Goal: Task Accomplishment & Management: Complete application form

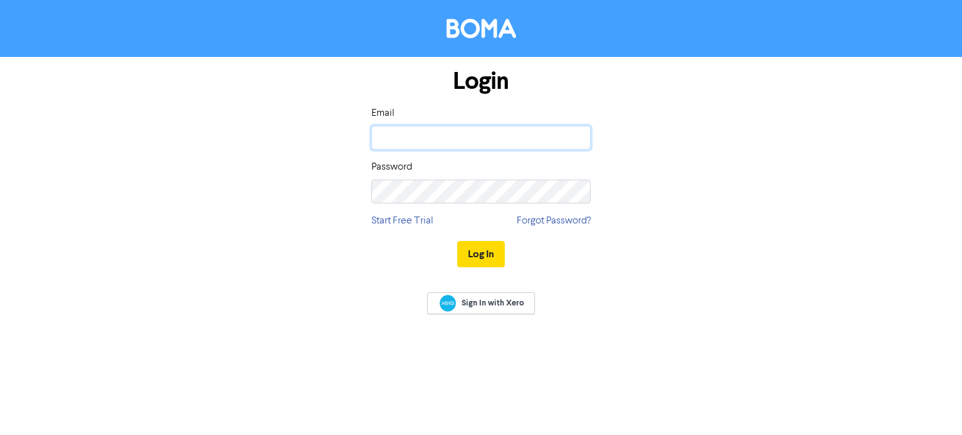
type input "[PERSON_NAME][EMAIL_ADDRESS][DOMAIN_NAME]"
click at [472, 258] on button "Log In" at bounding box center [481, 254] width 48 height 26
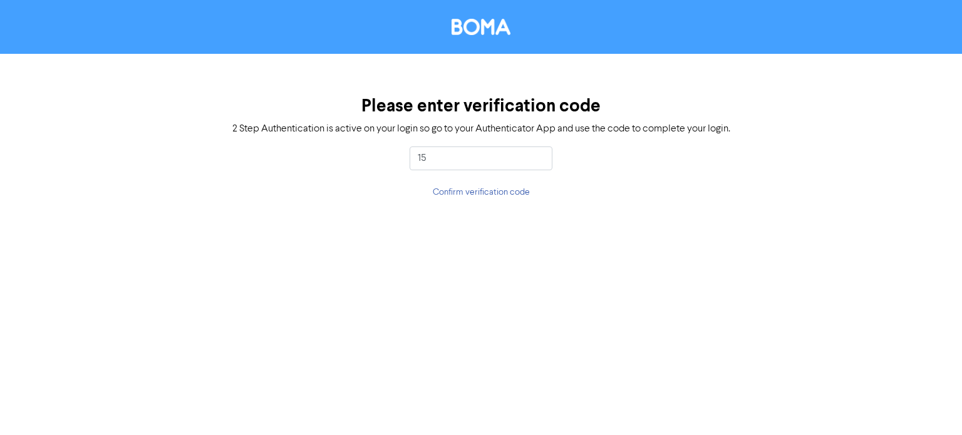
type input "1"
type input "952484"
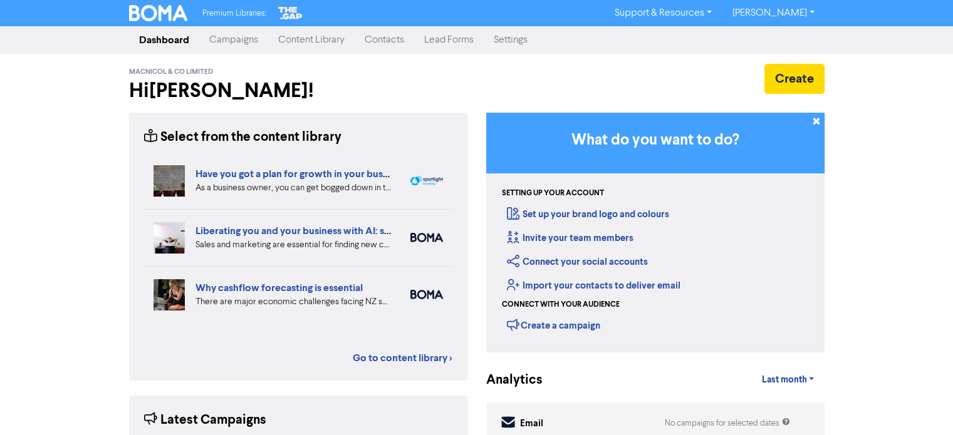
click at [378, 38] on link "Contacts" at bounding box center [385, 40] width 60 height 25
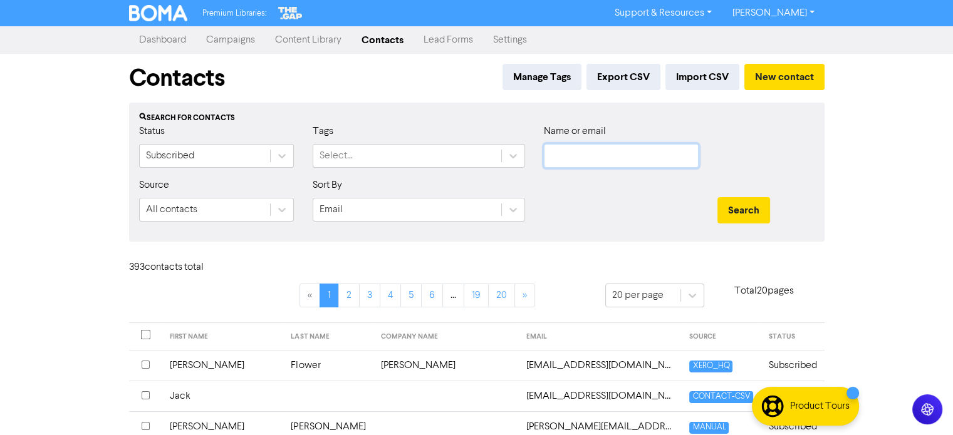
click at [589, 166] on input "text" at bounding box center [621, 156] width 155 height 24
type input "[PERSON_NAME]"
click at [717, 197] on button "Search" at bounding box center [743, 210] width 53 height 26
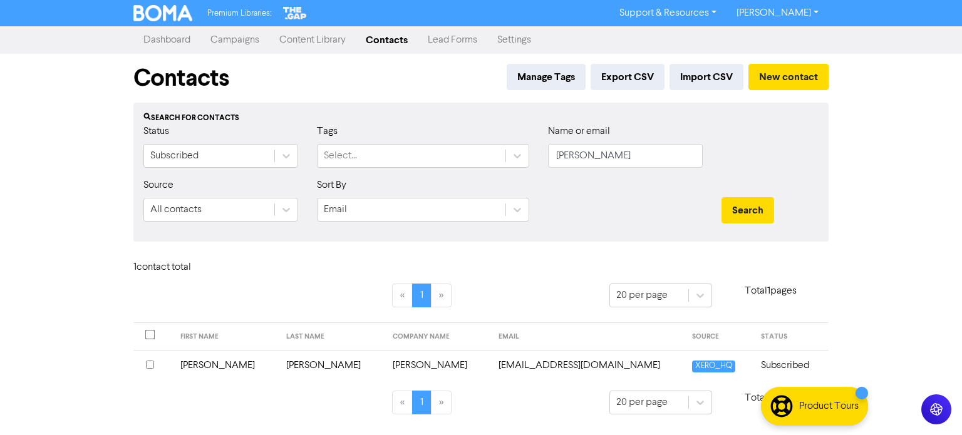
click at [506, 363] on td "[EMAIL_ADDRESS][DOMAIN_NAME]" at bounding box center [587, 365] width 193 height 31
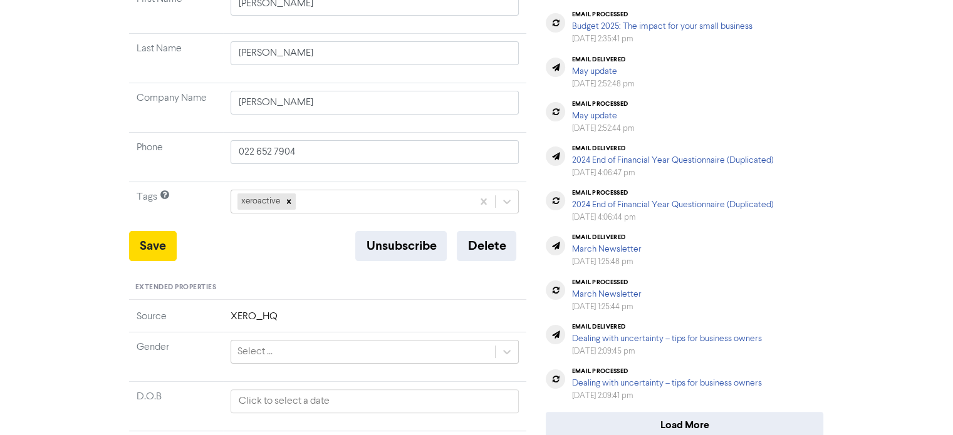
scroll to position [251, 0]
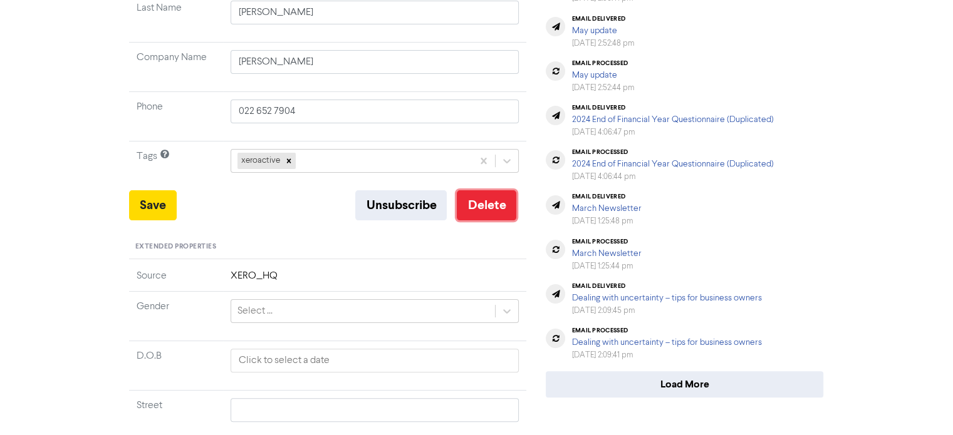
click at [491, 211] on button "Delete" at bounding box center [487, 205] width 60 height 30
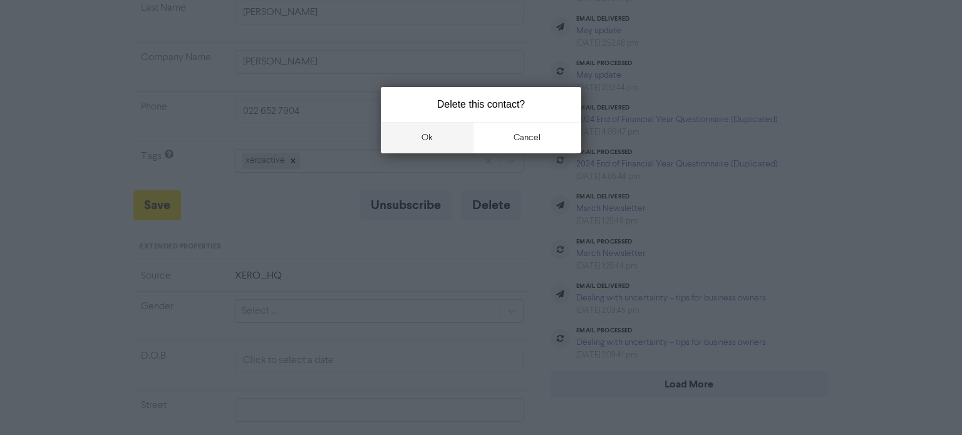
click at [421, 142] on button "ok" at bounding box center [427, 137] width 93 height 31
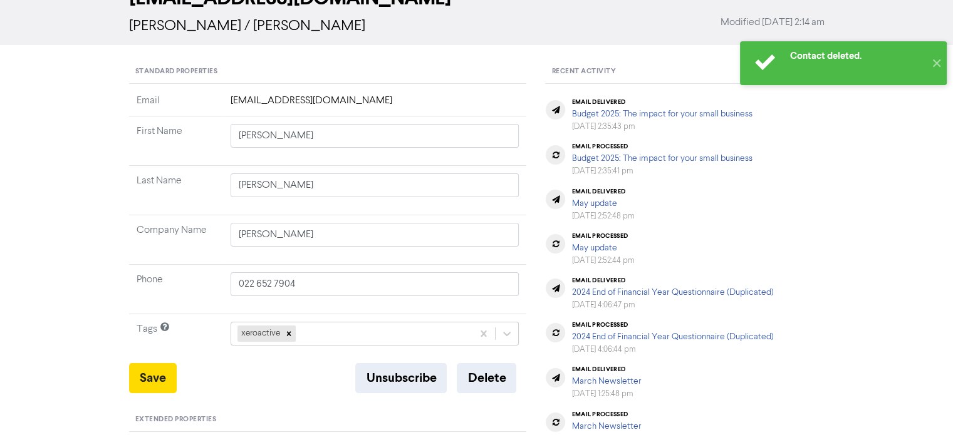
scroll to position [0, 0]
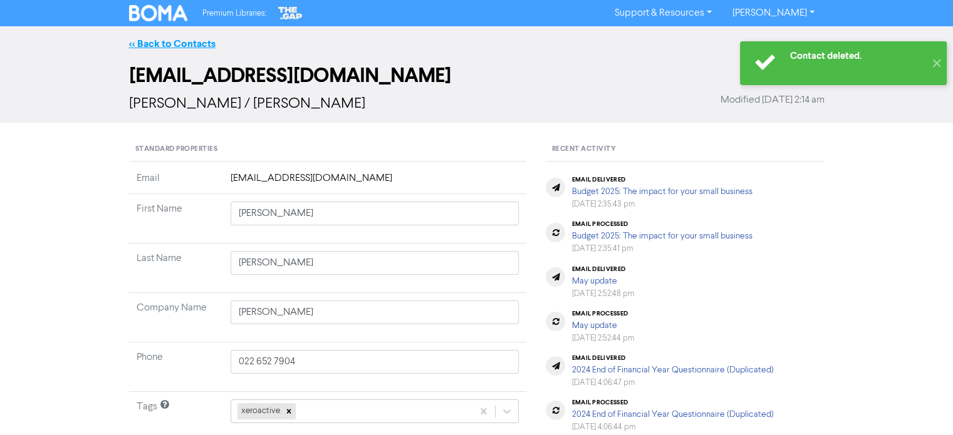
click at [163, 42] on link "<< Back to Contacts" at bounding box center [172, 44] width 86 height 13
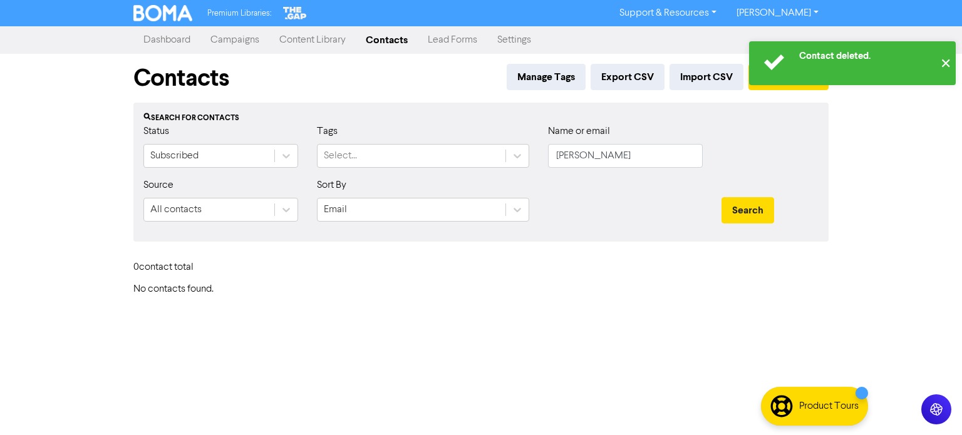
click at [944, 66] on button "✕" at bounding box center [945, 63] width 21 height 44
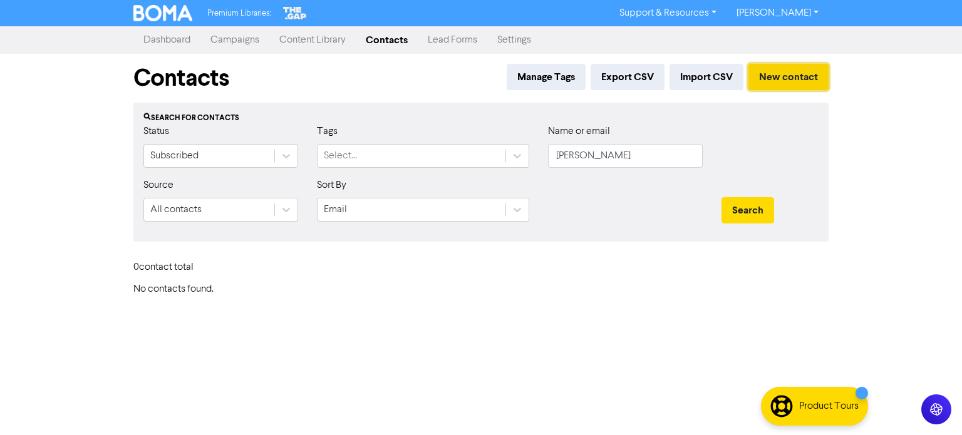
click at [805, 72] on button "New contact" at bounding box center [789, 77] width 80 height 26
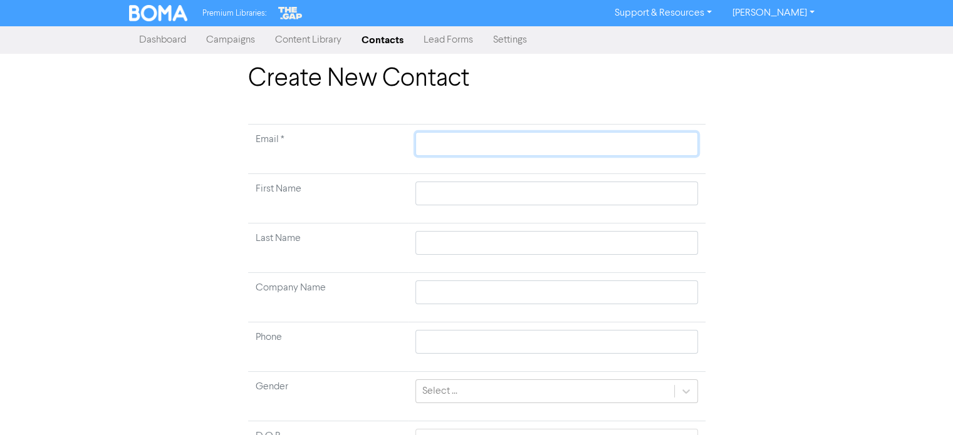
paste input "[EMAIL_ADDRESS][DOMAIN_NAME]"
type input "[EMAIL_ADDRESS][DOMAIN_NAME]"
click at [753, 233] on div "Create New Contact Email * [EMAIL_ADDRESS][DOMAIN_NAME] First Name Last Name Co…" at bounding box center [477, 310] width 714 height 492
click at [442, 194] on input "text" at bounding box center [556, 194] width 282 height 24
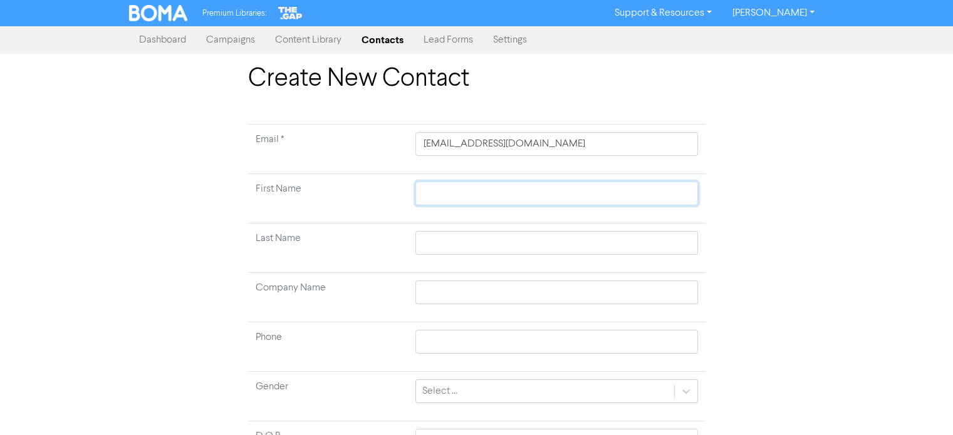
type input "T"
type input "Ta"
type input "Tay"
type input "Tayl"
type input "Taylo"
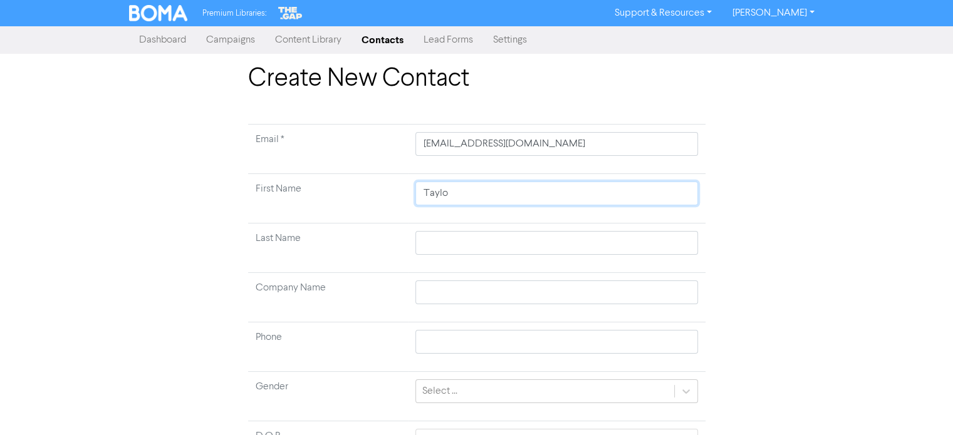
type input "[PERSON_NAME]"
type input "H"
type input "Hl"
type input "Hle"
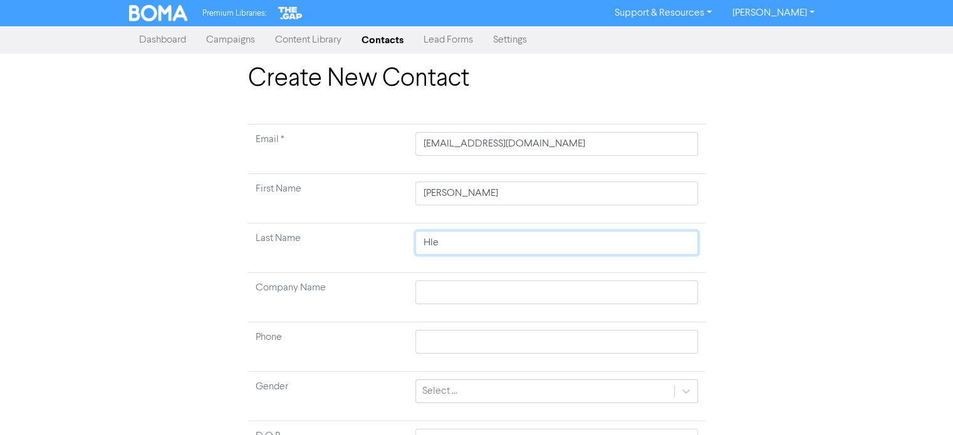
type input "Hl"
type input "H"
type input "Ha"
type input "Hal"
type input "[PERSON_NAME]"
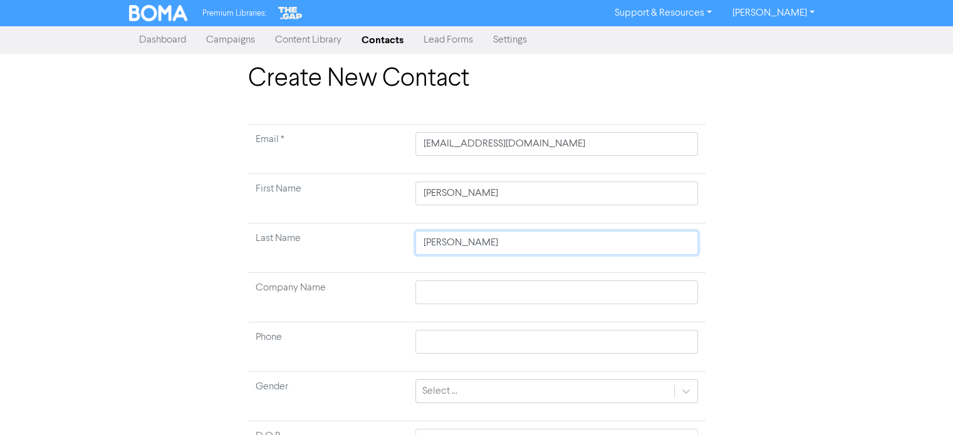
type input "[PERSON_NAME]"
type input "L"
type input "Li"
type input "Lim"
type input "Limi"
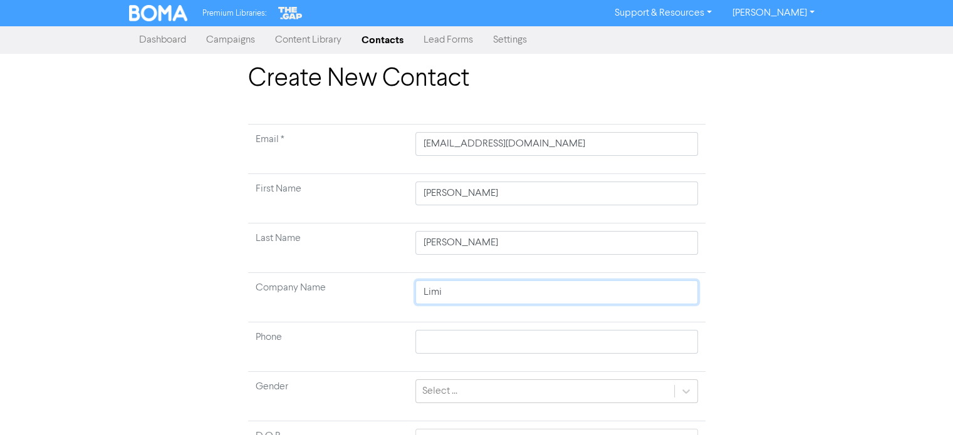
type input "Limit"
type input "Limite"
type input "Limited"
type input "Limite"
type input "Limitel"
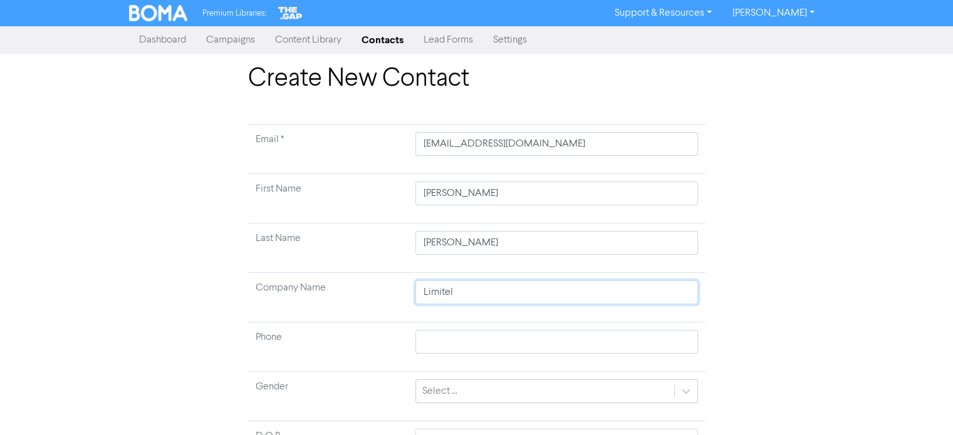
type input "Limitele"
type input "Limiteles"
type input "Limiteless"
type input "Limiteless C"
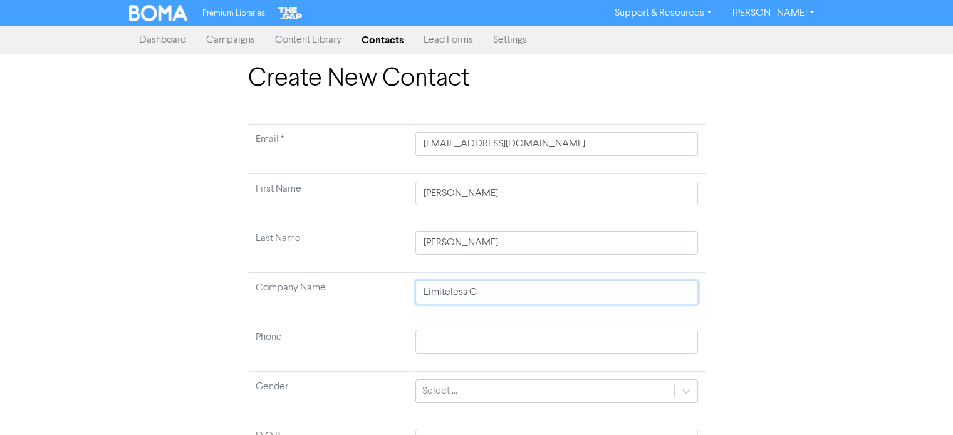
type input "Limiteless Co"
type input "Limiteless Con"
type input "Limiteless Cons"
type input "Limiteless Const"
type input "Limiteless Constr"
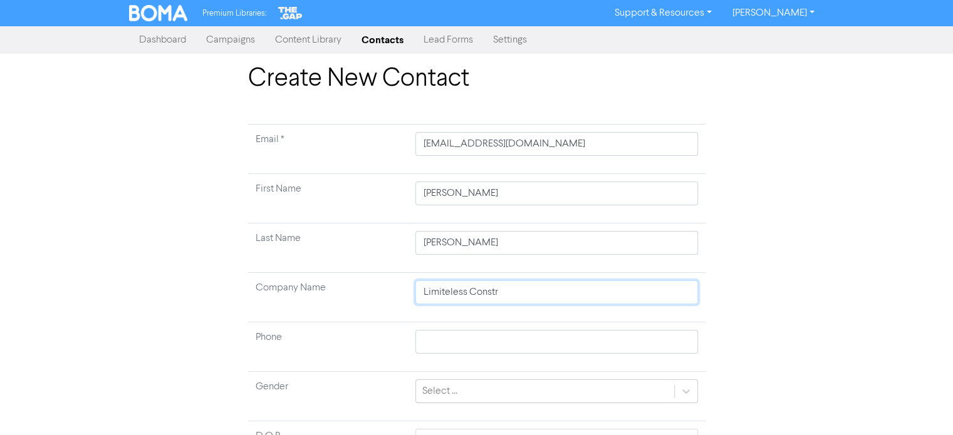
type input "Limiteless Constru"
type input "Limiteless Construc"
type input "Limiteless Construct"
type input "Limiteless Constructi"
type input "Limiteless Constructio"
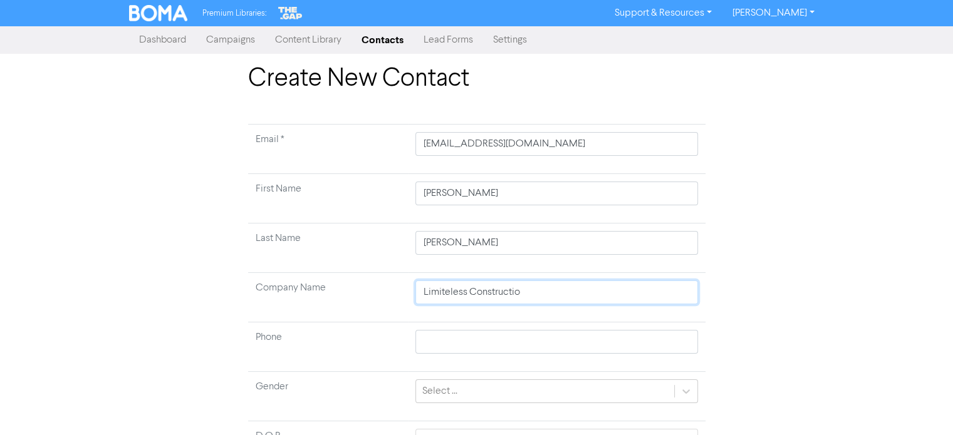
type input "Limiteless Construction"
type input "Limiteless Construction L"
type input "Limiteless Construction Li"
type input "Limiteless Construction Lim"
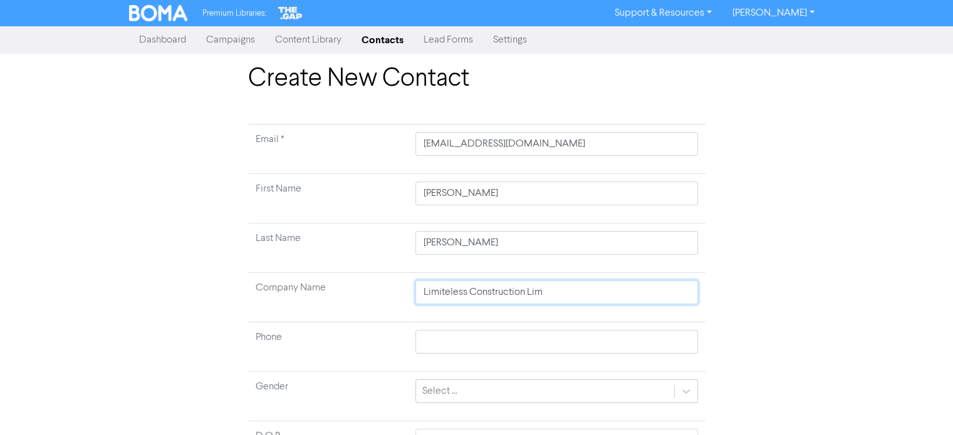
type input "Limiteless Construction Limi"
type input "Limiteless Construction Limit"
type input "Limiteless Construction Limite"
type input "Limiteless Construction Limited"
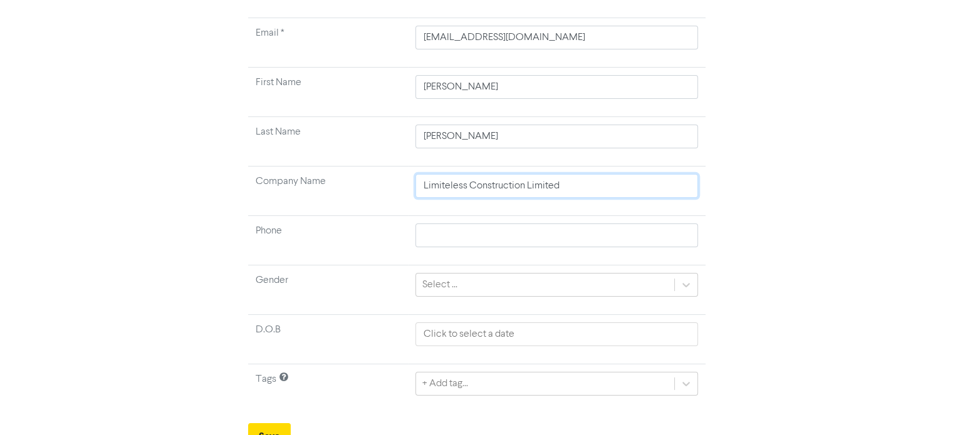
scroll to position [119, 0]
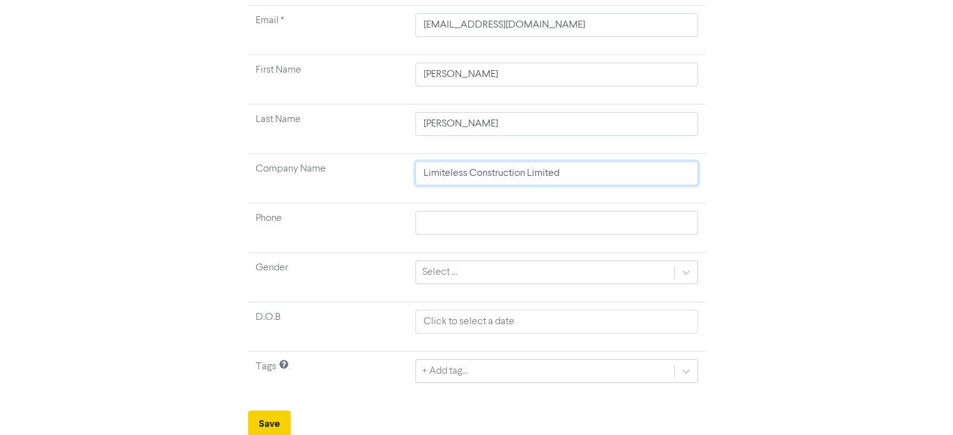
type input "Limiteless Construction Limited"
click at [271, 415] on button "Save" at bounding box center [269, 424] width 43 height 26
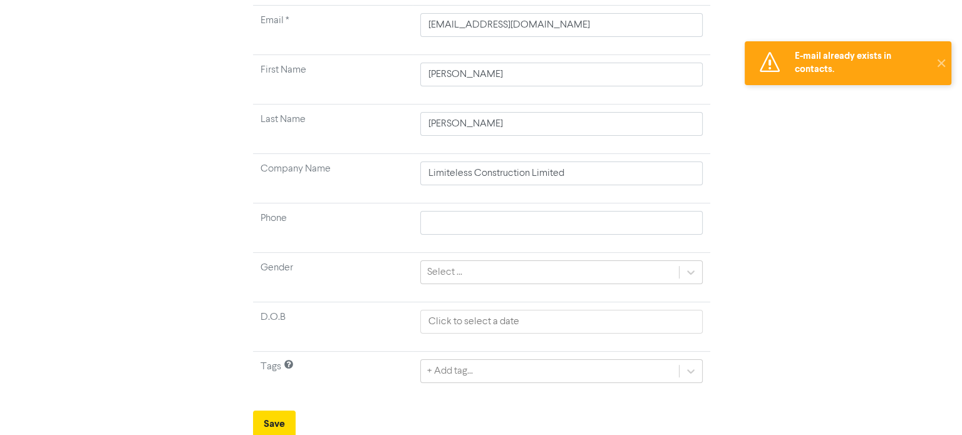
scroll to position [0, 0]
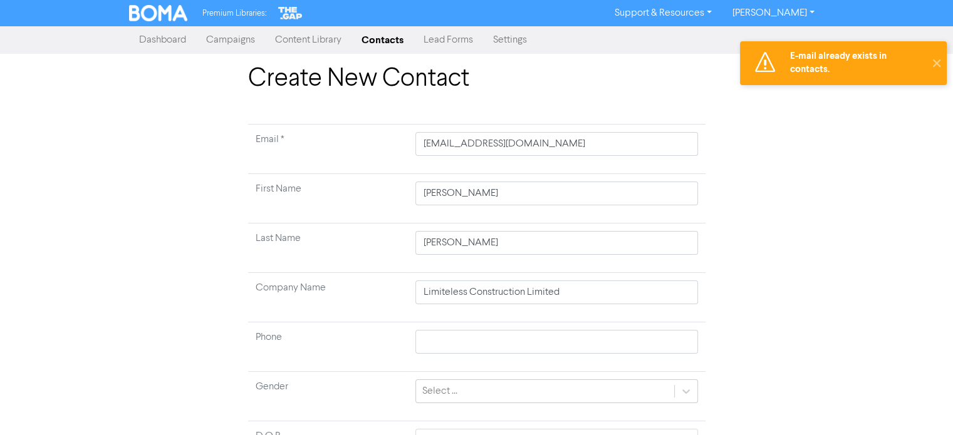
click at [378, 37] on link "Contacts" at bounding box center [382, 40] width 62 height 25
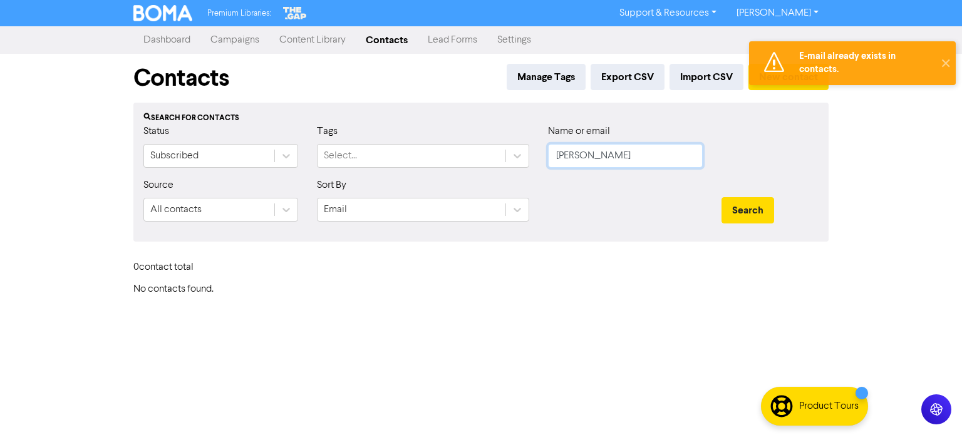
click at [585, 159] on input "[PERSON_NAME]" at bounding box center [625, 156] width 155 height 24
paste input "[EMAIL_ADDRESS][DOMAIN_NAME]"
type input "[EMAIL_ADDRESS][DOMAIN_NAME]"
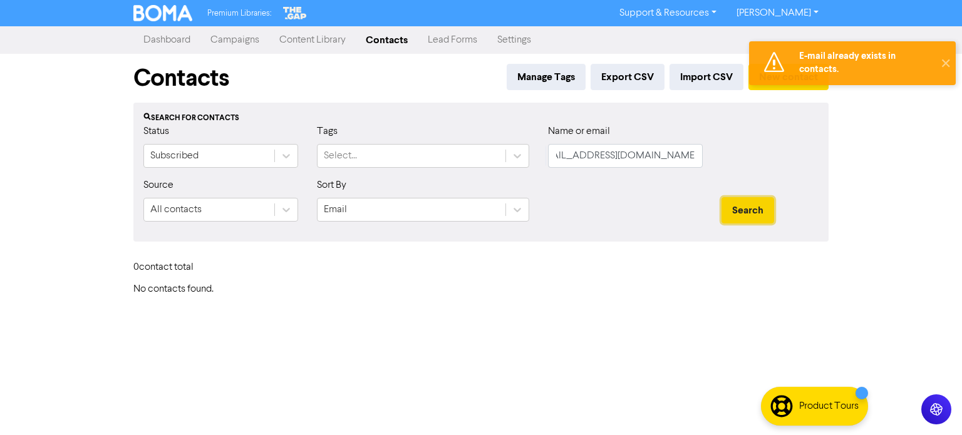
click at [734, 208] on button "Search" at bounding box center [748, 210] width 53 height 26
